Goal: Find specific page/section: Find specific page/section

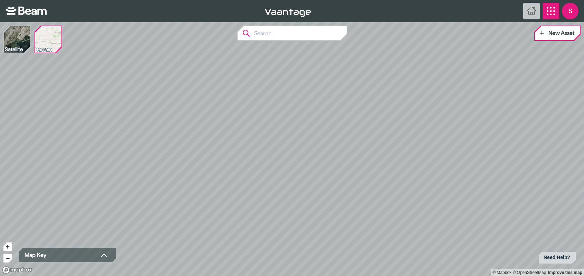
click at [548, 9] on icon "App Menu" at bounding box center [551, 11] width 8 height 8
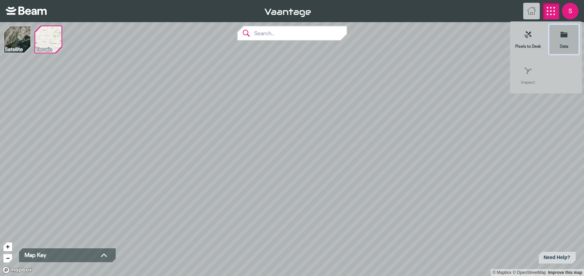
click at [565, 37] on icon at bounding box center [564, 35] width 7 height 6
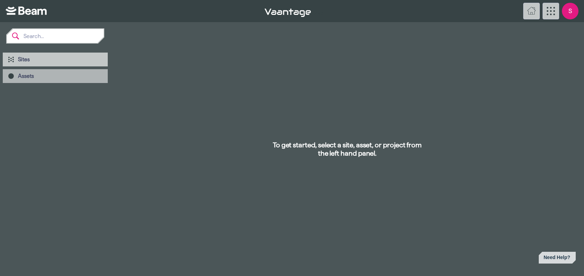
click at [45, 76] on span "Assets" at bounding box center [60, 76] width 84 height 7
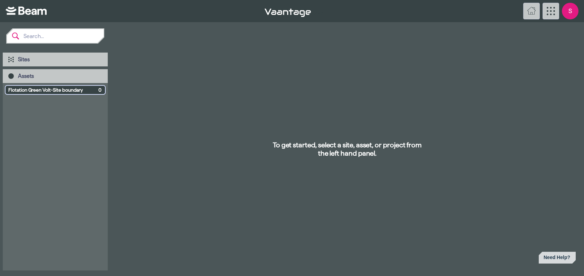
click at [39, 90] on span "Flotation Green Volt-Site boundary" at bounding box center [51, 89] width 87 height 7
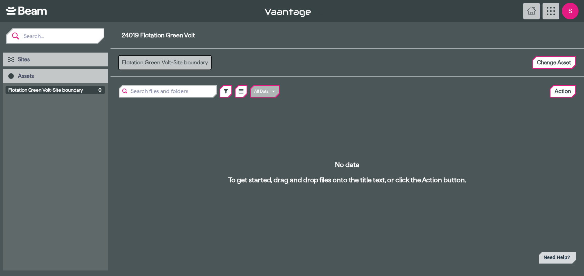
click at [160, 61] on button "Flotation Green Volt-Site boundary" at bounding box center [165, 63] width 92 height 14
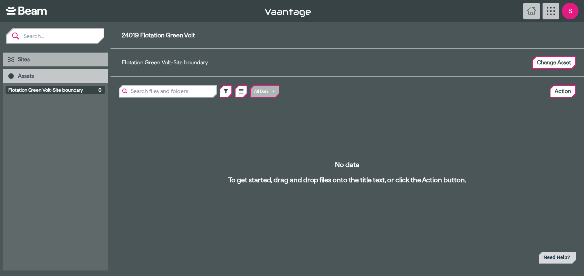
click at [22, 60] on span "Sites" at bounding box center [24, 59] width 12 height 6
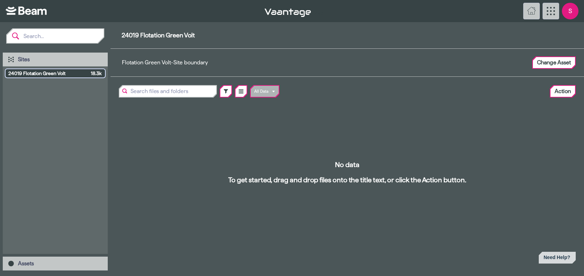
click at [33, 71] on span "24019 Flotation Green Volt" at bounding box center [48, 73] width 80 height 7
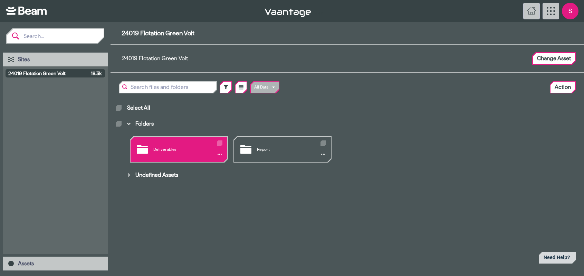
click at [164, 146] on div "Deliverables" at bounding box center [179, 149] width 97 height 25
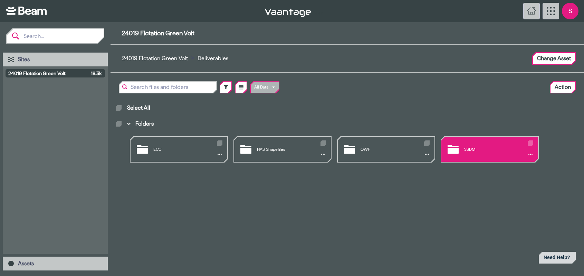
click at [471, 148] on div "SSDM" at bounding box center [489, 149] width 97 height 25
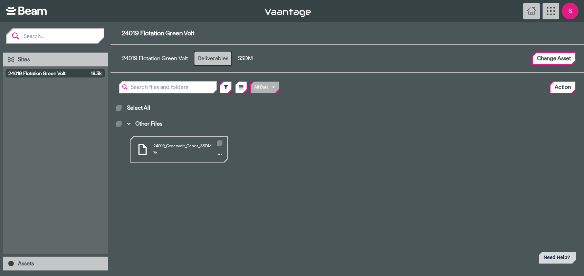
click at [218, 58] on button "Deliverables" at bounding box center [212, 58] width 37 height 14
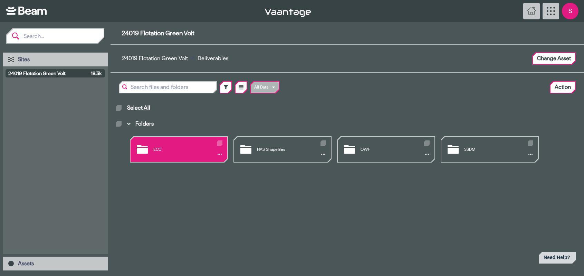
click at [154, 150] on div "ECC" at bounding box center [179, 149] width 97 height 25
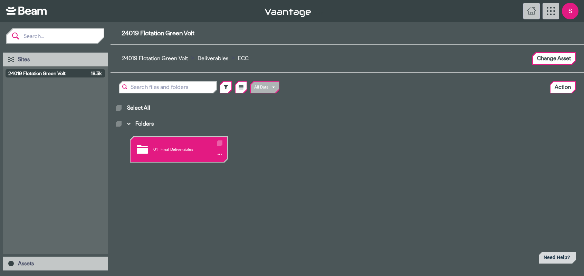
click at [157, 147] on div "01_ Final Deliverables" at bounding box center [179, 149] width 97 height 25
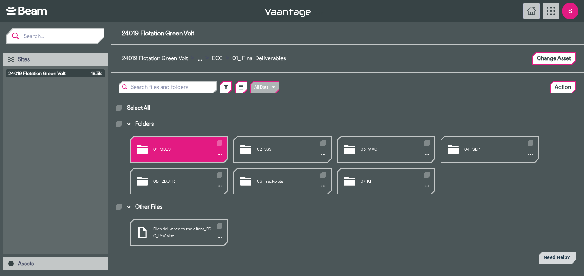
click at [165, 150] on div "01_MBES" at bounding box center [179, 149] width 97 height 25
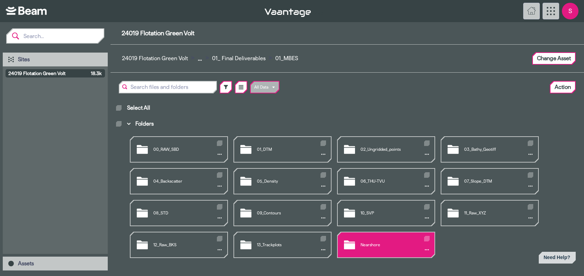
click at [367, 244] on div "Nearshore" at bounding box center [386, 244] width 97 height 25
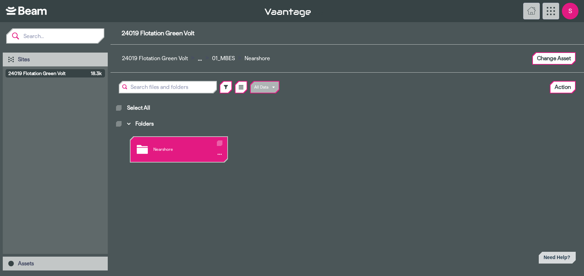
click at [155, 152] on div "Nearshore" at bounding box center [179, 149] width 97 height 25
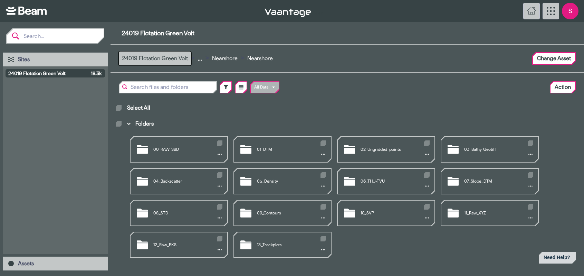
click at [167, 56] on button "24019 Flotation Green Volt" at bounding box center [155, 58] width 72 height 14
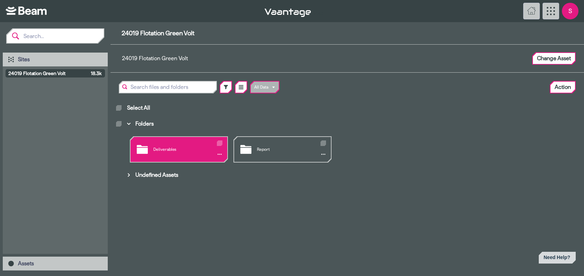
click at [166, 150] on div "Deliverables" at bounding box center [179, 149] width 97 height 25
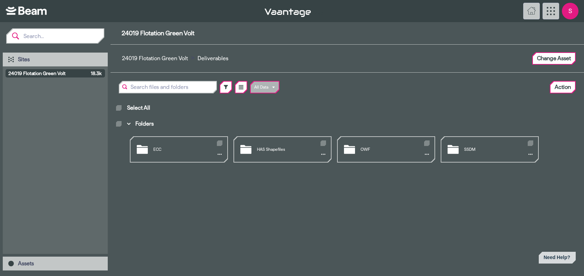
click at [166, 150] on div "ECC" at bounding box center [179, 149] width 97 height 25
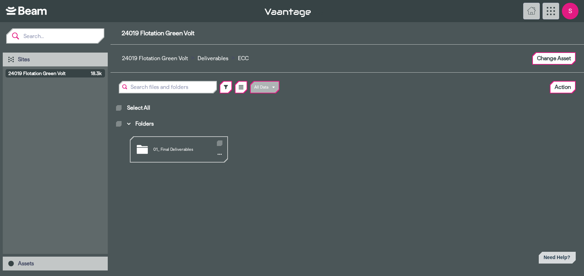
click at [166, 150] on div "01_ Final Deliverables" at bounding box center [179, 149] width 97 height 25
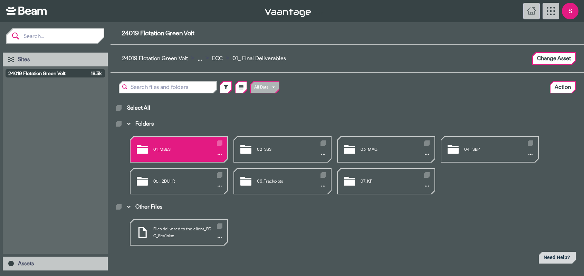
click at [178, 150] on div "01_MBES" at bounding box center [179, 149] width 97 height 25
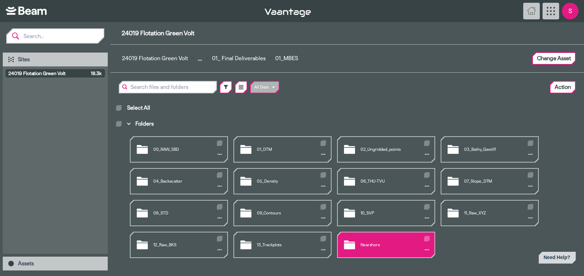
click at [374, 246] on div "Nearshore" at bounding box center [386, 244] width 97 height 25
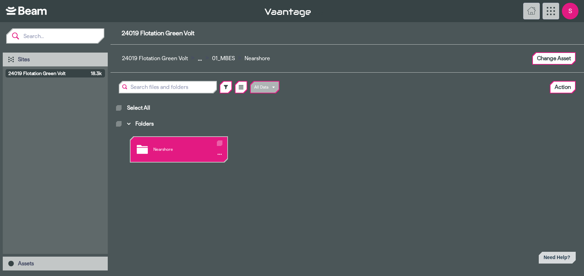
click at [158, 149] on div "Nearshore" at bounding box center [179, 149] width 97 height 25
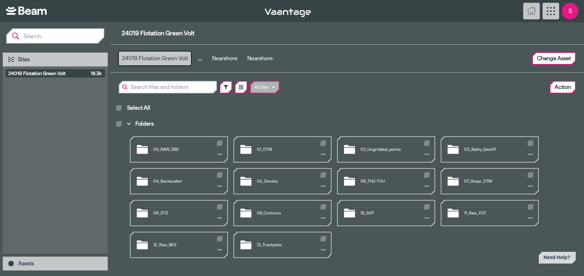
click at [172, 56] on button "24019 Flotation Green Volt" at bounding box center [155, 58] width 72 height 14
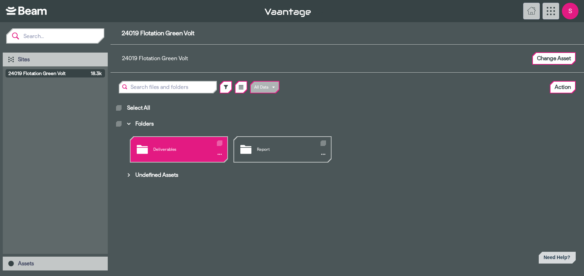
click at [175, 150] on div "Deliverables" at bounding box center [179, 149] width 97 height 25
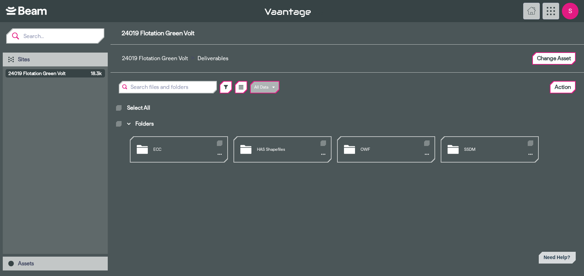
click at [175, 150] on div "ECC" at bounding box center [179, 149] width 97 height 25
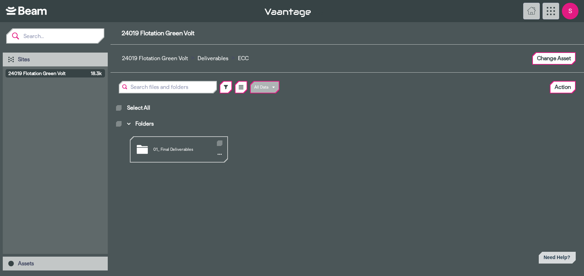
click at [175, 150] on div "01_ Final Deliverables" at bounding box center [179, 149] width 97 height 25
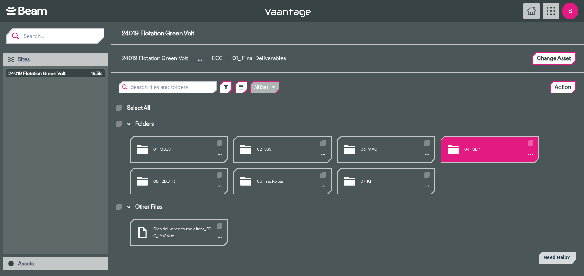
click at [479, 147] on div "04_ SBP" at bounding box center [489, 149] width 97 height 25
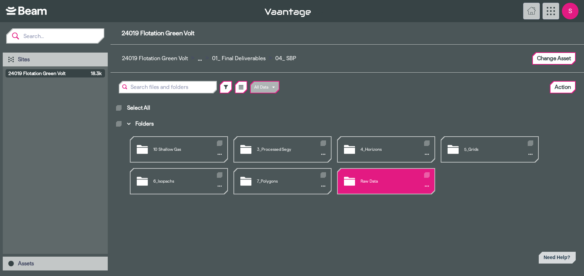
click at [379, 180] on div "Raw Data" at bounding box center [386, 181] width 97 height 25
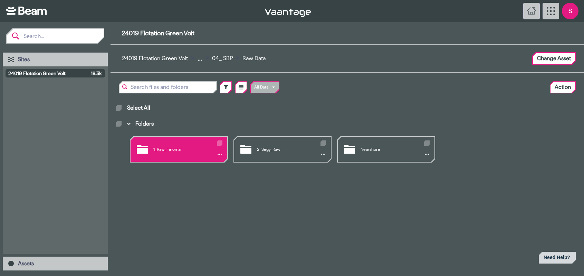
click at [188, 146] on div "1_Raw_Innomar" at bounding box center [179, 149] width 97 height 25
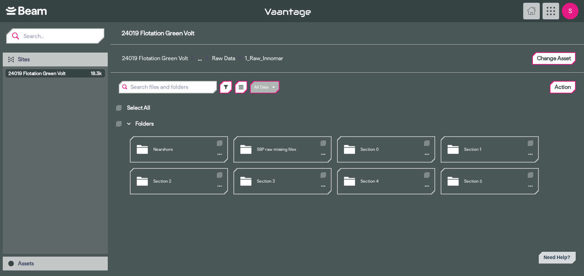
click at [188, 146] on div "Nearshore" at bounding box center [179, 149] width 97 height 25
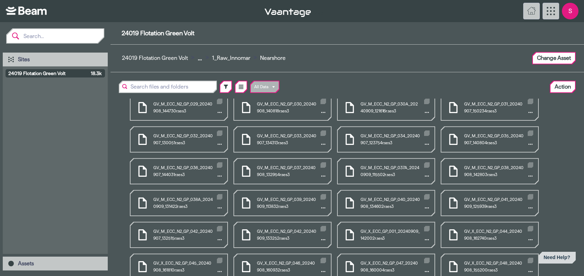
scroll to position [760, 0]
click at [233, 56] on button "1_Raw_Innomar" at bounding box center [231, 58] width 45 height 14
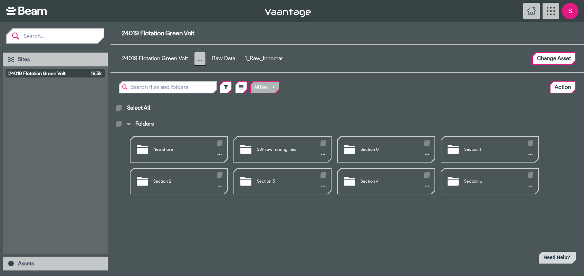
click at [199, 59] on button "..." at bounding box center [199, 58] width 11 height 14
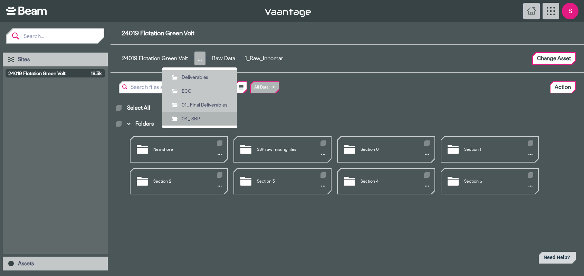
click at [204, 120] on span "04_ SBP" at bounding box center [205, 118] width 46 height 7
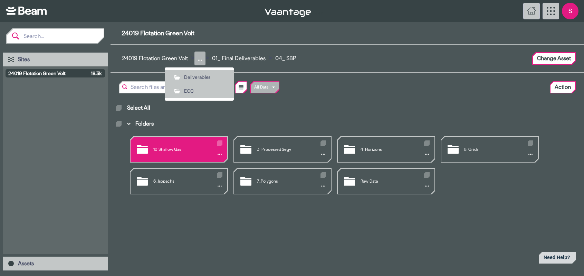
click at [160, 149] on div "10 Shallow Gas" at bounding box center [179, 149] width 97 height 25
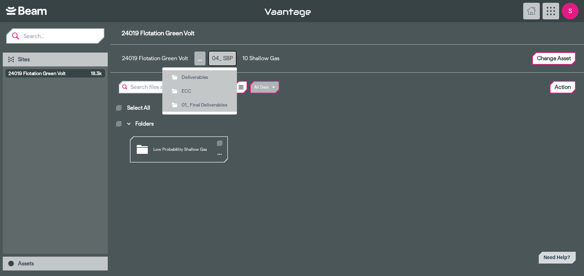
click at [226, 58] on button "04_ SBP" at bounding box center [222, 58] width 27 height 14
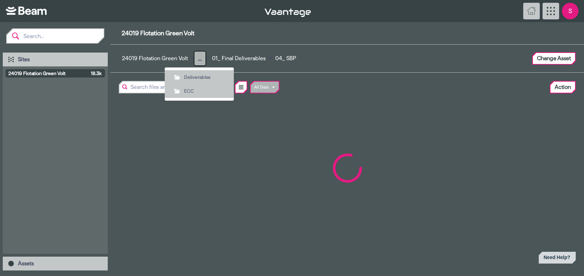
click at [199, 58] on button "..." at bounding box center [199, 58] width 11 height 14
